Goal: Information Seeking & Learning: Learn about a topic

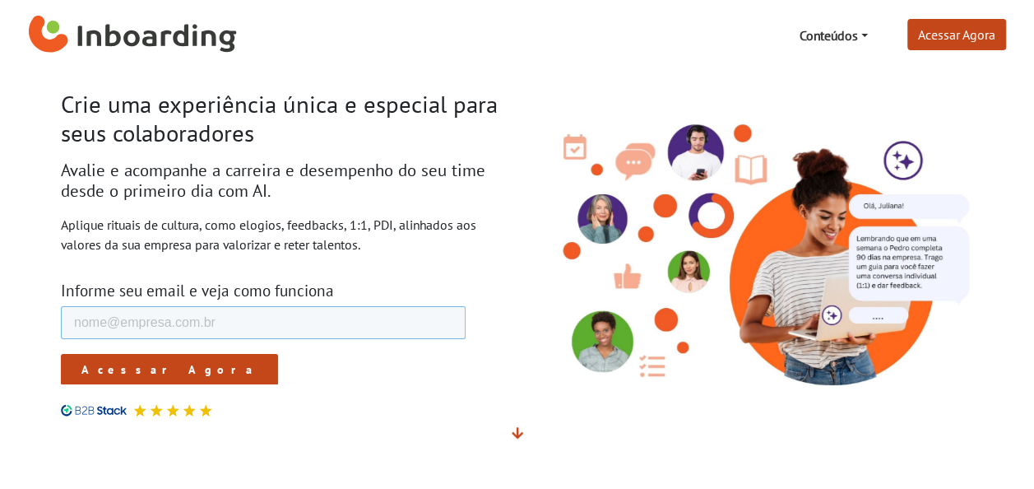
click at [230, 312] on input "E-mail de trabalho *" at bounding box center [262, 322] width 405 height 33
type input "yara.dsilva@hotmail.com"
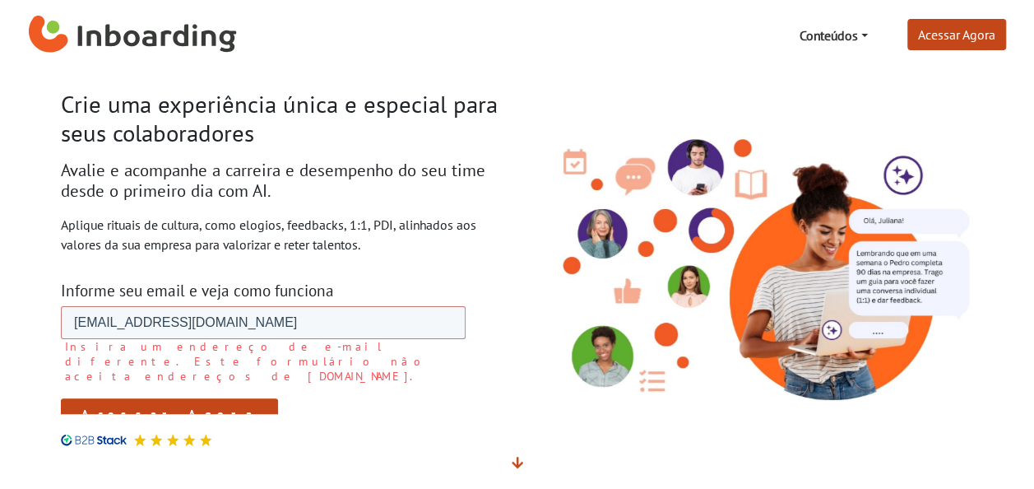
scroll to position [329, 0]
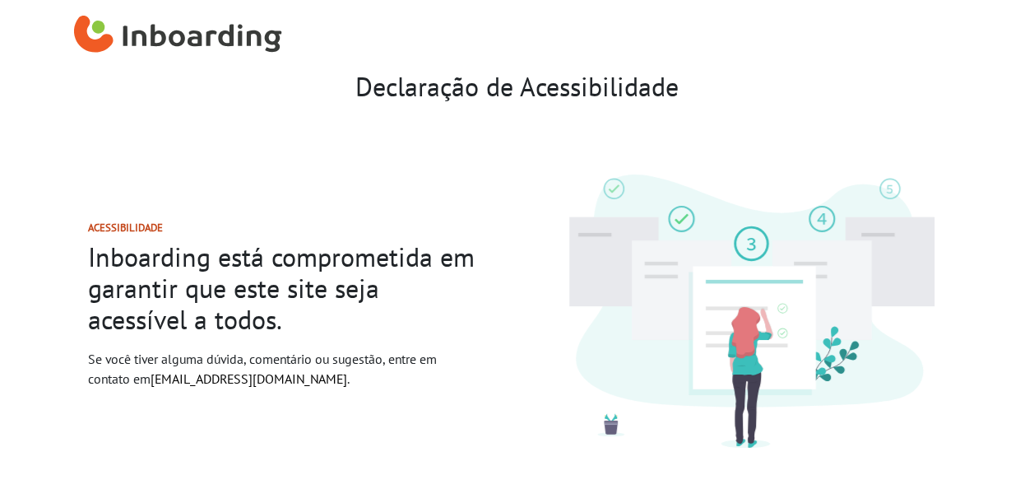
drag, startPoint x: 147, startPoint y: 29, endPoint x: 227, endPoint y: 12, distance: 81.6
click at [147, 29] on img "Inboarding Home Page" at bounding box center [178, 35] width 208 height 49
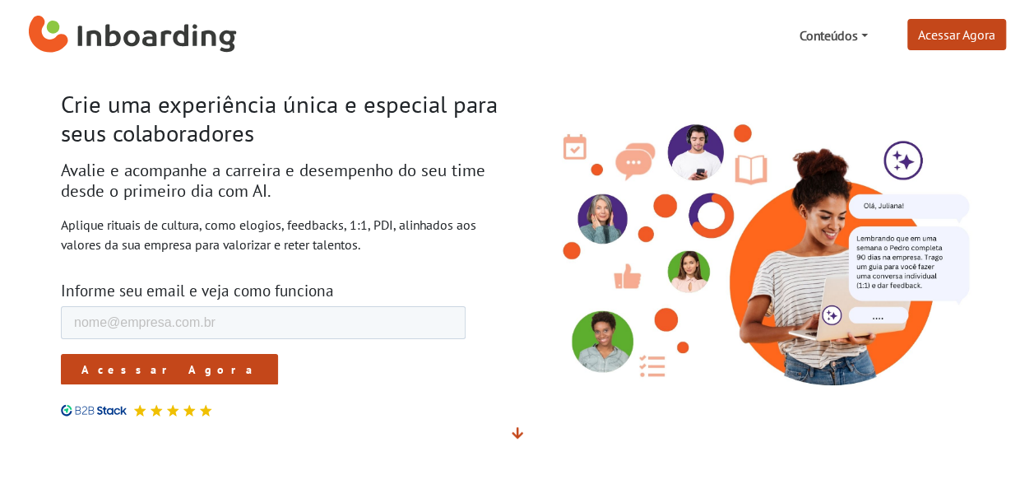
click at [821, 39] on link "Conteúdos" at bounding box center [832, 35] width 81 height 33
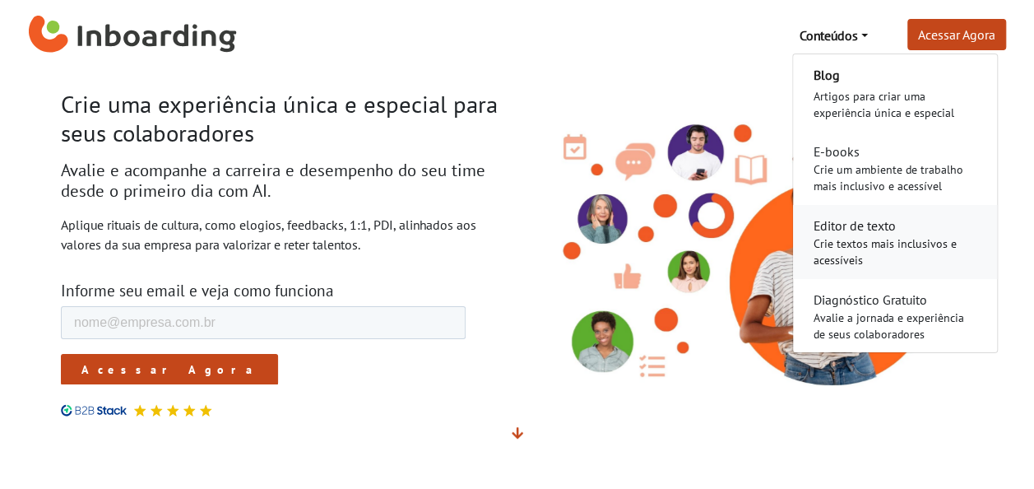
click at [865, 247] on div "Crie textos mais inclusivos e acessíveis" at bounding box center [895, 251] width 165 height 33
